Goal: Task Accomplishment & Management: Manage account settings

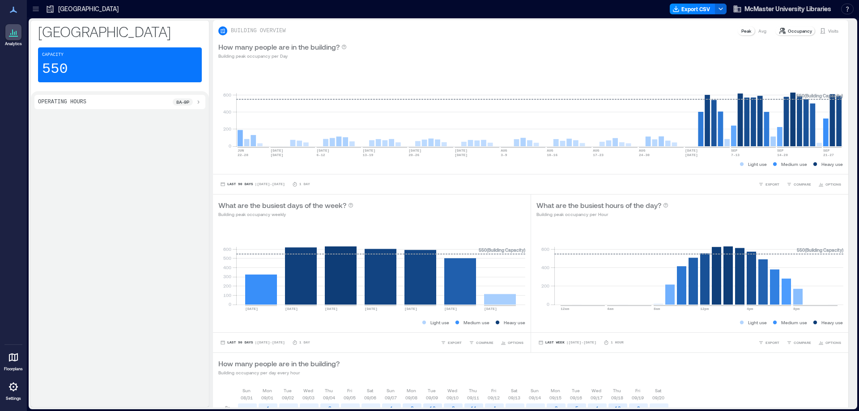
click at [16, 399] on p "Settings" at bounding box center [13, 398] width 15 height 5
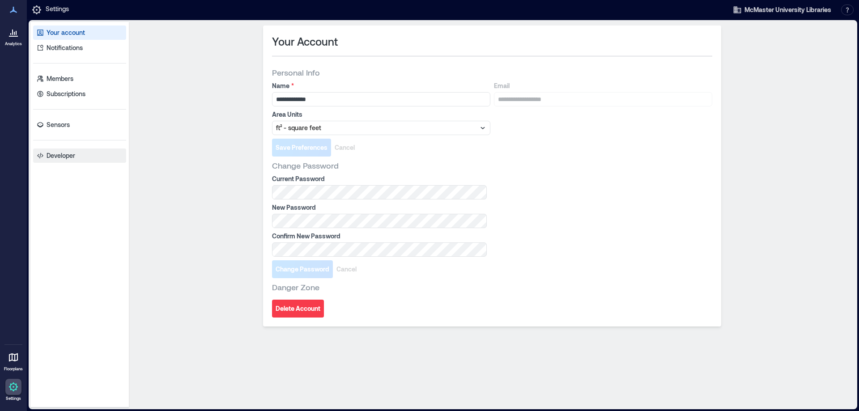
click at [72, 152] on p "Developer" at bounding box center [61, 155] width 29 height 9
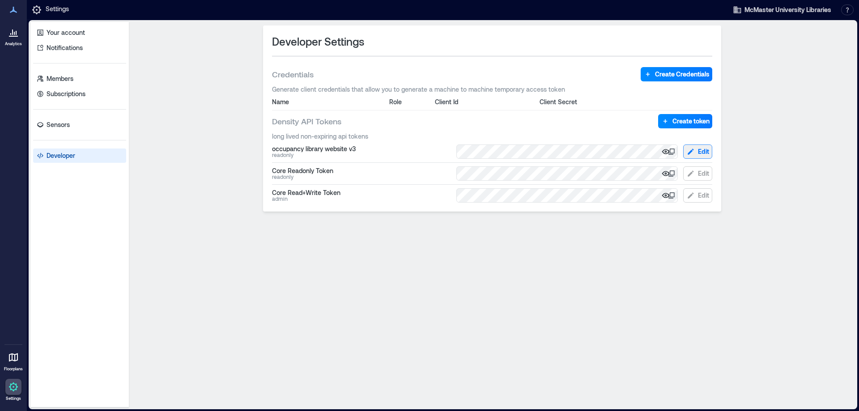
click at [697, 148] on button "Edit" at bounding box center [697, 152] width 29 height 14
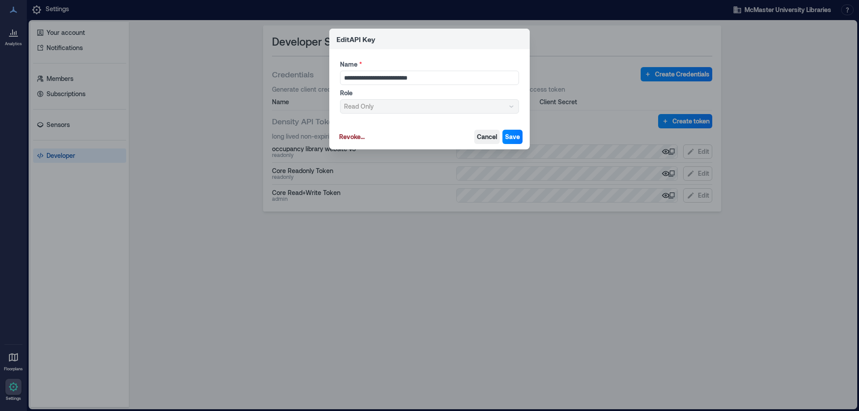
click at [484, 139] on span "Cancel" at bounding box center [487, 136] width 20 height 9
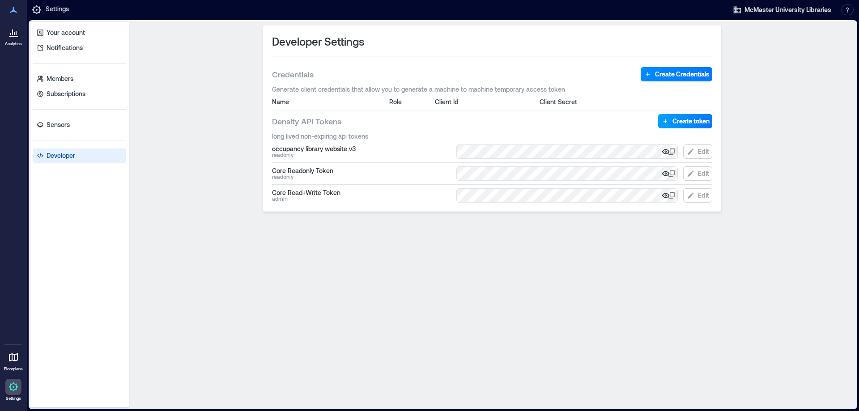
click at [685, 118] on span "Create token" at bounding box center [690, 121] width 37 height 9
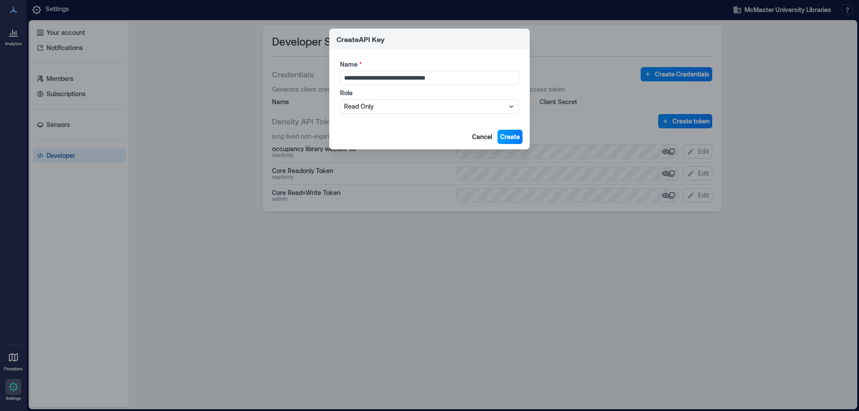
type input "**********"
click at [517, 136] on span "Create" at bounding box center [510, 136] width 20 height 9
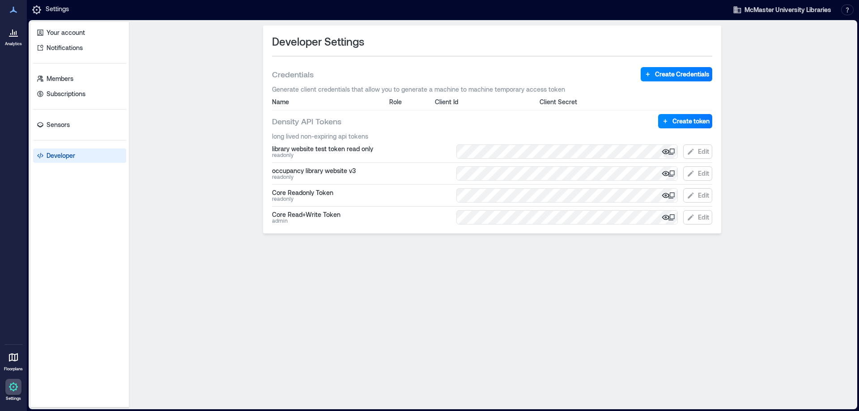
click at [663, 151] on icon "button" at bounding box center [666, 151] width 8 height 5
click at [672, 150] on icon at bounding box center [671, 151] width 7 height 7
